Goal: Task Accomplishment & Management: Use online tool/utility

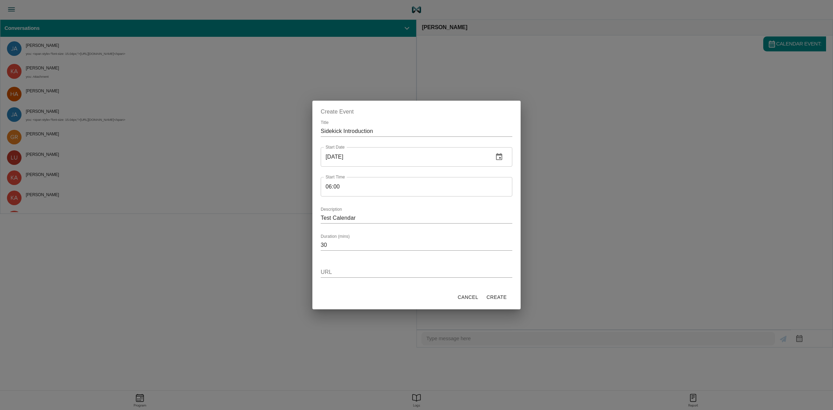
click at [458, 294] on span "Cancel" at bounding box center [468, 297] width 20 height 9
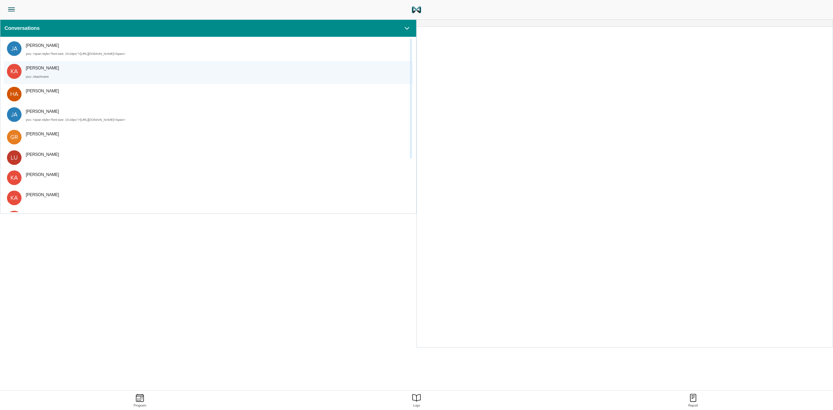
click at [193, 77] on div "you : Attachment" at bounding box center [215, 77] width 379 height 9
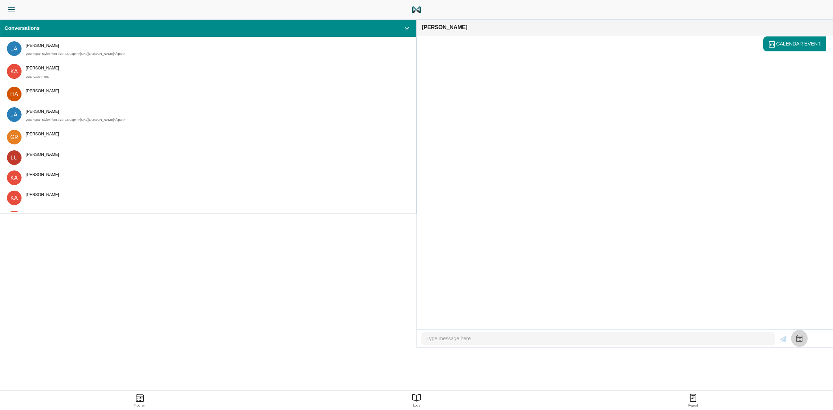
click at [803, 335] on icon "button" at bounding box center [800, 338] width 6 height 7
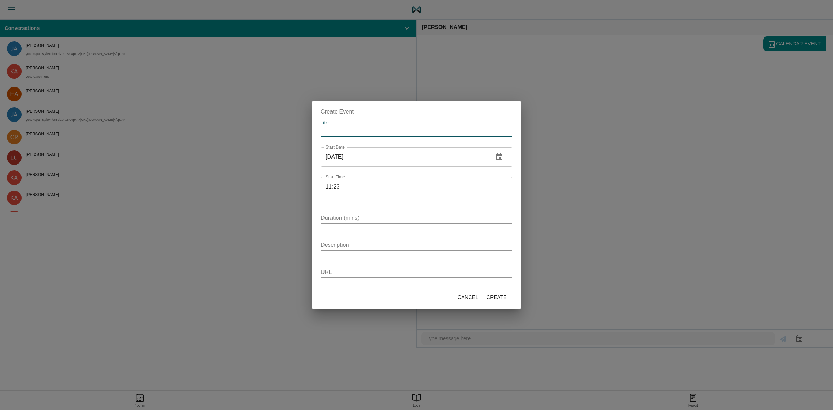
click at [376, 133] on input "Title" at bounding box center [417, 131] width 192 height 11
type input "Sidekick Kickoff 2"
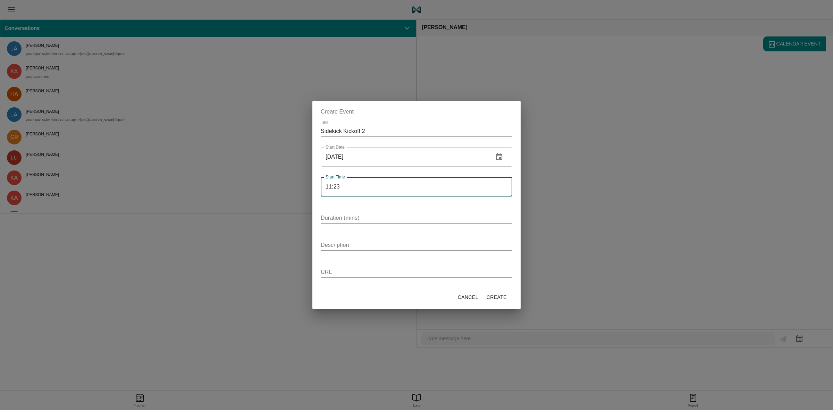
click at [353, 184] on input "11:23" at bounding box center [417, 186] width 192 height 19
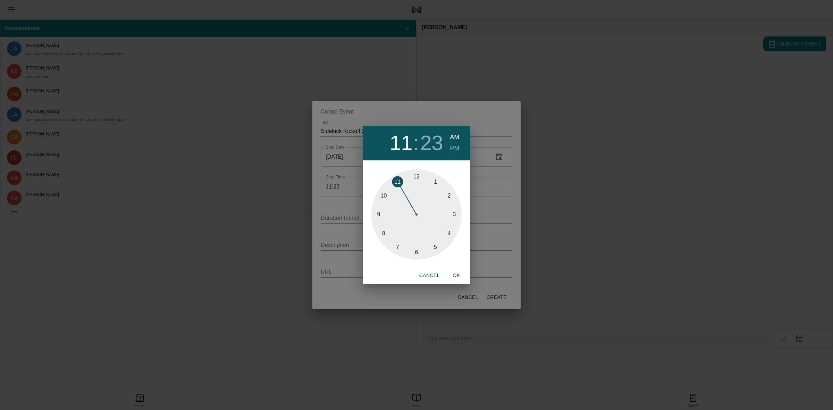
click at [400, 182] on div at bounding box center [417, 214] width 90 height 90
drag, startPoint x: 440, startPoint y: 242, endPoint x: 437, endPoint y: 243, distance: 4.1
click at [437, 243] on div at bounding box center [417, 214] width 90 height 90
click at [455, 274] on span "OK" at bounding box center [456, 275] width 17 height 9
type input "11:24"
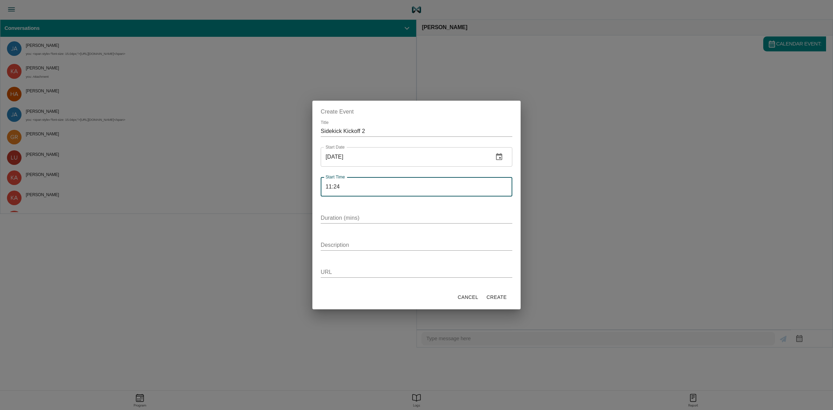
click at [384, 223] on input "Duration (mins)" at bounding box center [417, 218] width 192 height 11
type input "30"
click at [496, 299] on span "Create" at bounding box center [497, 297] width 20 height 9
